Goal: Information Seeking & Learning: Learn about a topic

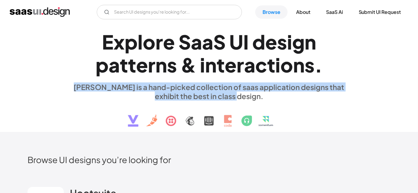
drag, startPoint x: 67, startPoint y: 83, endPoint x: 268, endPoint y: 98, distance: 201.6
click at [268, 98] on div "E x p l o r e S a a S U I d e s i g n p a t t e r n s & i n t e r a c t i o n s…" at bounding box center [209, 78] width 363 height 108
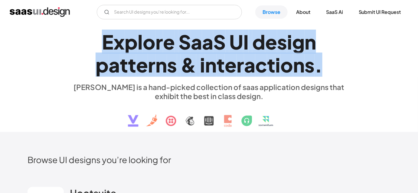
drag, startPoint x: 329, startPoint y: 63, endPoint x: 91, endPoint y: 39, distance: 238.8
click at [91, 39] on h1 "E x p l o r e S a a S U I d e s i g n p a t t e r n s & i n t e r a c t i o n s…" at bounding box center [209, 53] width 278 height 47
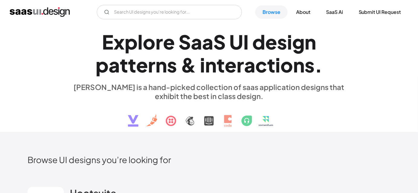
click at [95, 39] on h1 "E x p l o r e S a a S U I d e s i g n p a t t e r n s & i n t e r a c t i o n s…" at bounding box center [209, 53] width 278 height 47
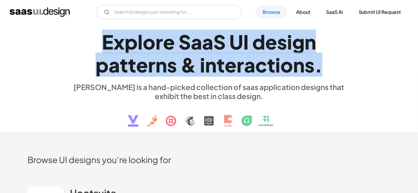
drag, startPoint x: 99, startPoint y: 37, endPoint x: 321, endPoint y: 65, distance: 223.9
click at [321, 65] on h1 "E x p l o r e S a a S U I d e s i g n p a t t e r n s & i n t e r a c t i o n s…" at bounding box center [209, 53] width 278 height 47
click at [321, 65] on div "." at bounding box center [318, 64] width 8 height 23
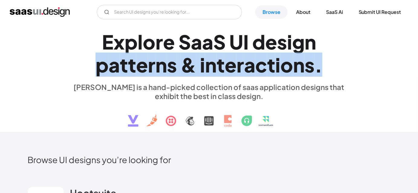
drag, startPoint x: 321, startPoint y: 65, endPoint x: 87, endPoint y: 68, distance: 233.4
click at [87, 68] on h1 "E x p l o r e S a a S U I d e s i g n p a t t e r n s & i n t e r a c t i o n s…" at bounding box center [209, 53] width 278 height 47
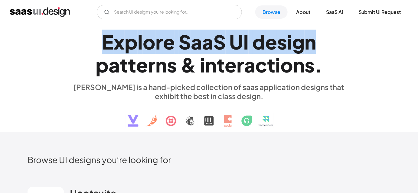
drag, startPoint x: 102, startPoint y: 47, endPoint x: 312, endPoint y: 40, distance: 210.2
click at [312, 40] on h1 "E x p l o r e S a a S U I d e s i g n p a t t e r n s & i n t e r a c t i o n s…" at bounding box center [209, 53] width 278 height 47
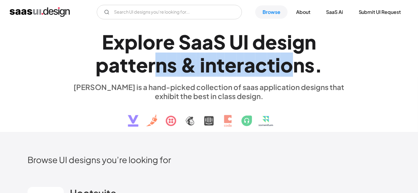
drag, startPoint x: 251, startPoint y: 69, endPoint x: 148, endPoint y: 69, distance: 102.8
click at [152, 69] on h1 "E x p l o r e S a a S U I d e s i g n p a t t e r n s & i n t e r a c t i o n s…" at bounding box center [209, 53] width 278 height 47
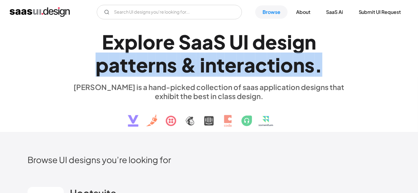
drag, startPoint x: 97, startPoint y: 69, endPoint x: 322, endPoint y: 68, distance: 224.9
click at [322, 68] on h1 "E x p l o r e S a a S U I d e s i g n p a t t e r n s & i n t e r a c t i o n s…" at bounding box center [209, 53] width 278 height 47
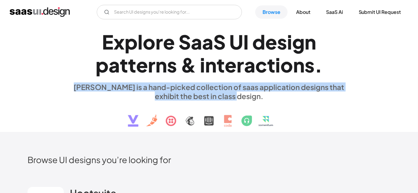
drag, startPoint x: 242, startPoint y: 96, endPoint x: 55, endPoint y: 86, distance: 187.1
click at [55, 86] on div "E x p l o r e S a a S U I d e s i g n p a t t e r n s & i n t e r a c t i o n s…" at bounding box center [209, 78] width 363 height 108
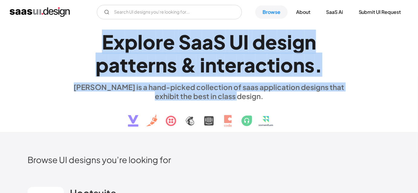
drag, startPoint x: 96, startPoint y: 40, endPoint x: 293, endPoint y: 99, distance: 205.5
click at [293, 99] on div "E x p l o r e S a a S U I d e s i g n p a t t e r n s & i n t e r a c t i o n s…" at bounding box center [209, 78] width 278 height 108
click at [293, 99] on div "[PERSON_NAME] is a hand-picked collection of saas application designs that exhi…" at bounding box center [209, 92] width 278 height 18
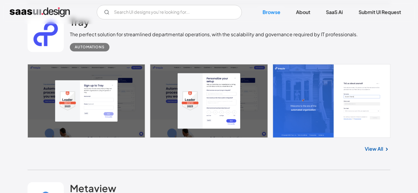
scroll to position [467, 0]
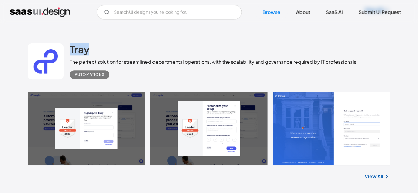
drag, startPoint x: 64, startPoint y: 40, endPoint x: 369, endPoint y: 57, distance: 305.2
click at [369, 57] on div "Tray The perfect solution for streamlined departmental operations, with the sca…" at bounding box center [209, 61] width 363 height 60
click at [108, 37] on div "Tray The perfect solution for streamlined departmental operations, with the sca…" at bounding box center [209, 61] width 363 height 60
click at [85, 48] on h2 "Tray" at bounding box center [79, 49] width 19 height 12
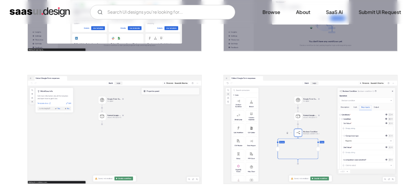
scroll to position [534, 0]
